Goal: Task Accomplishment & Management: Use online tool/utility

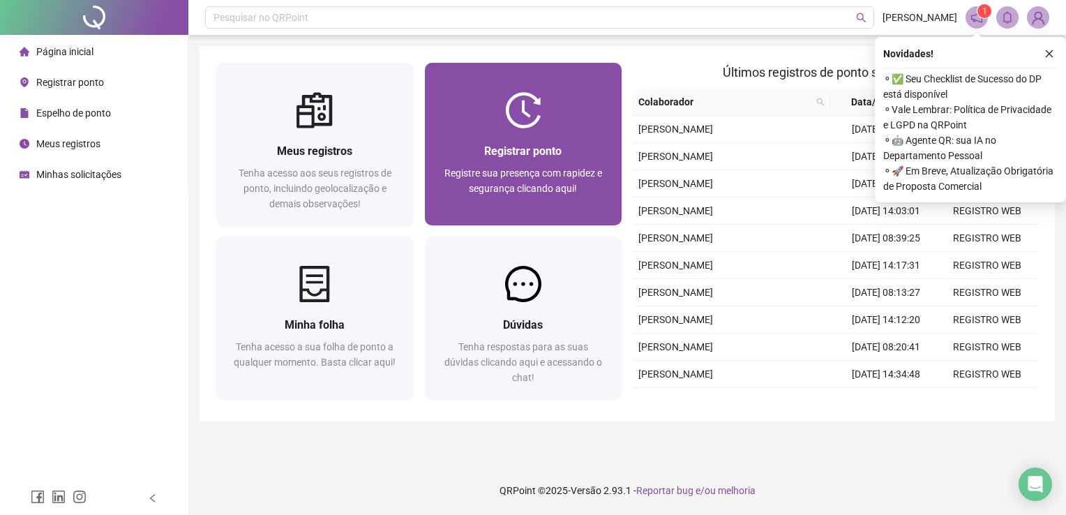
click at [555, 123] on div at bounding box center [523, 110] width 197 height 36
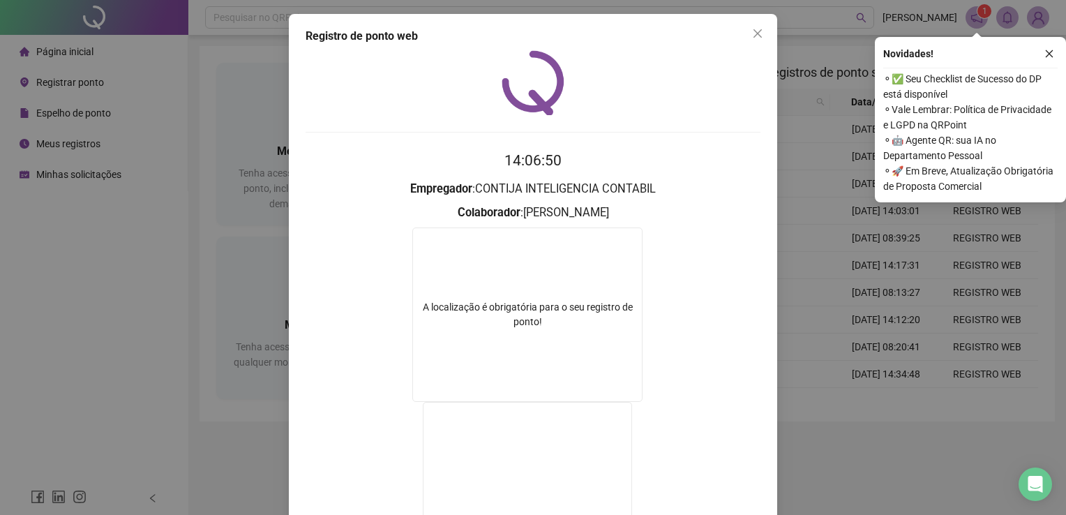
click at [748, 40] on button "Close" at bounding box center [757, 33] width 22 height 22
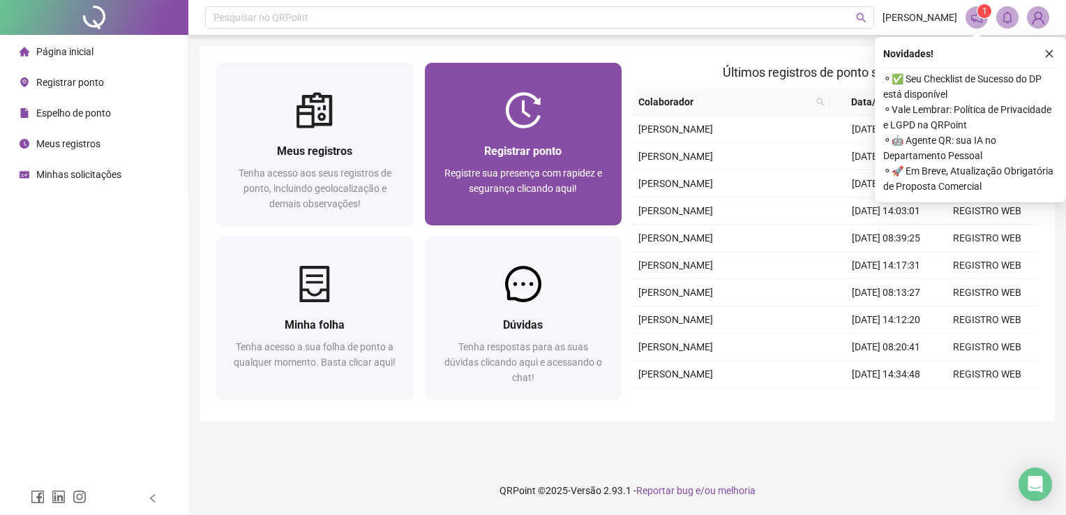
click at [565, 172] on span "Registre sua presença com rapidez e segurança clicando aqui!" at bounding box center [523, 180] width 158 height 27
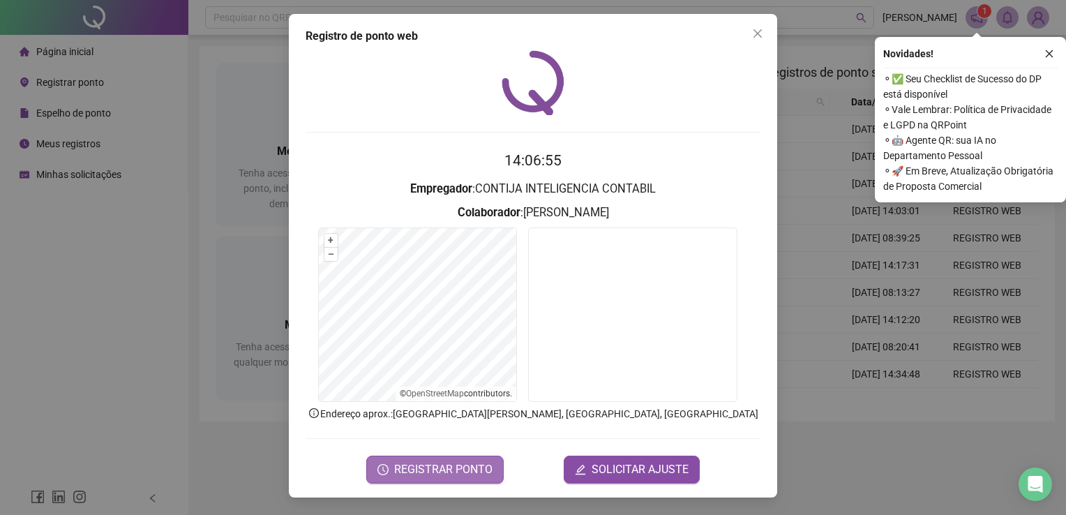
click at [467, 467] on span "REGISTRAR PONTO" at bounding box center [443, 469] width 98 height 17
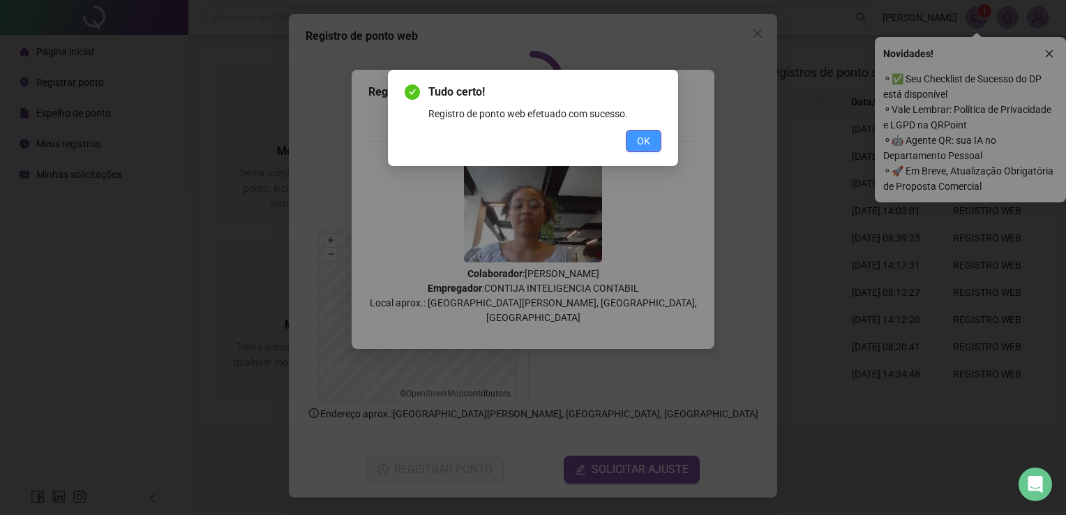
click at [637, 149] on button "OK" at bounding box center [644, 141] width 36 height 22
